Goal: Register for event/course

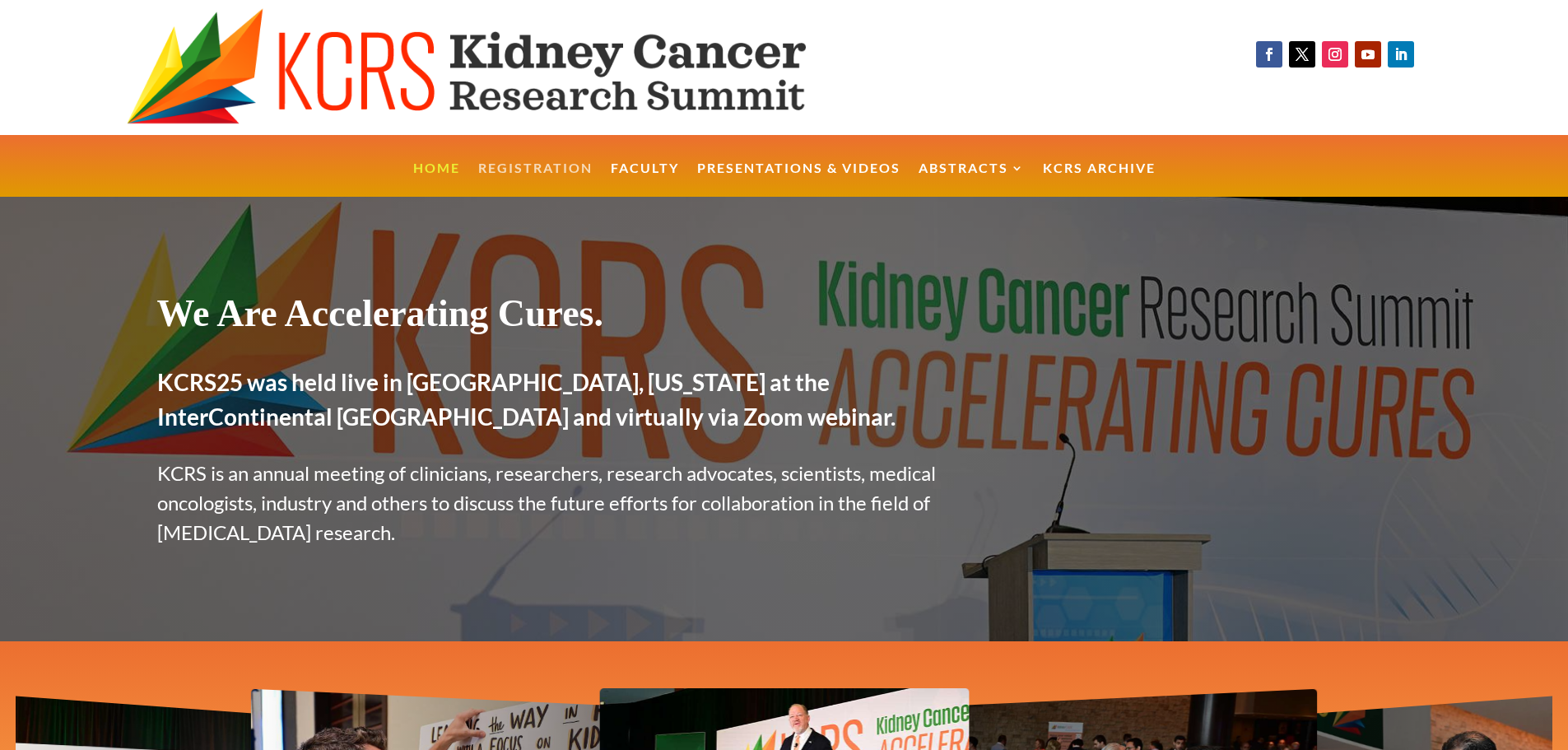
click at [485, 172] on link "Registration" at bounding box center [536, 179] width 114 height 35
